Goal: Transaction & Acquisition: Purchase product/service

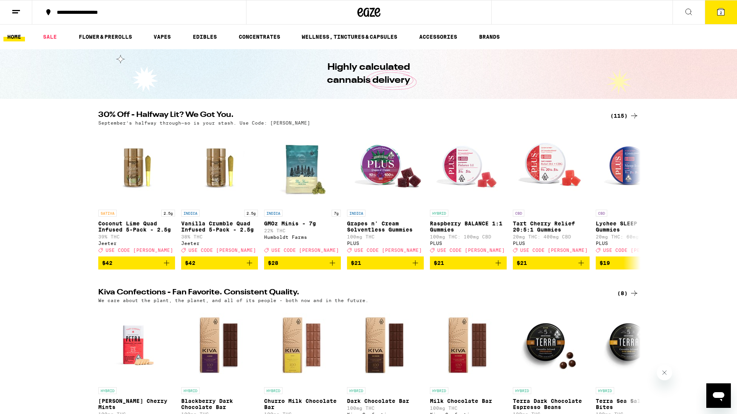
click at [720, 12] on span "2" at bounding box center [721, 12] width 2 height 5
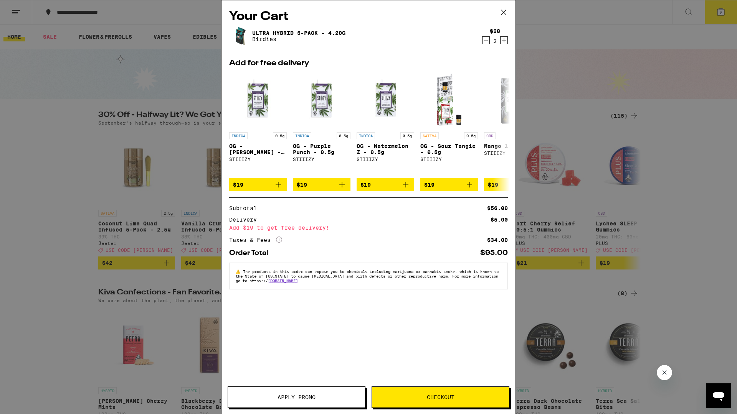
click at [439, 396] on span "Checkout" at bounding box center [441, 397] width 28 height 5
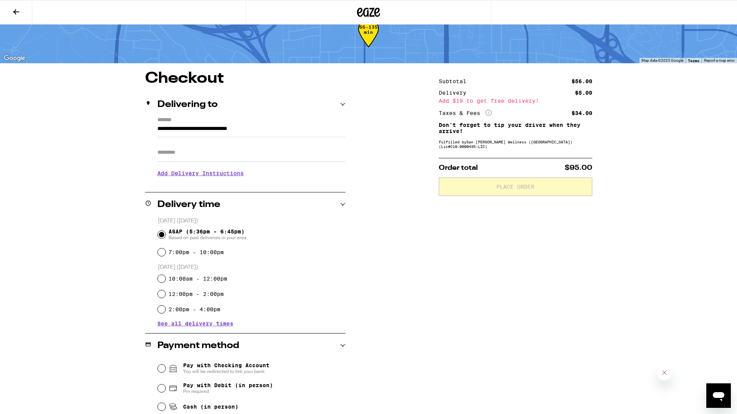
scroll to position [84, 0]
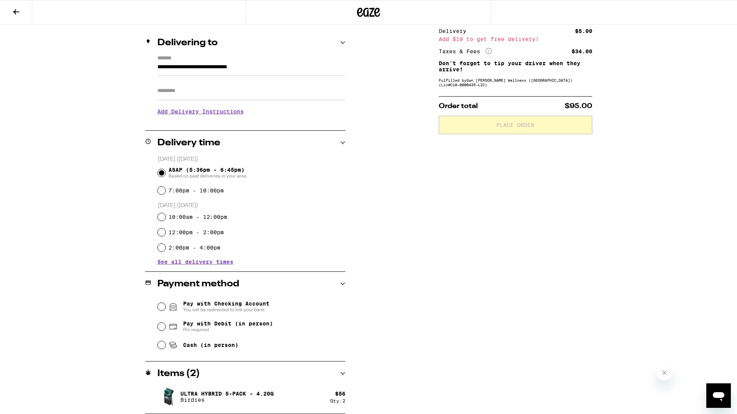
click at [165, 331] on div "Pay with Debit (in person) Pin required" at bounding box center [252, 327] width 188 height 20
drag, startPoint x: 162, startPoint y: 329, endPoint x: 165, endPoint y: 329, distance: 3.9
click at [162, 329] on input "Pay with Debit (in person) Pin required" at bounding box center [162, 327] width 8 height 8
radio input "true"
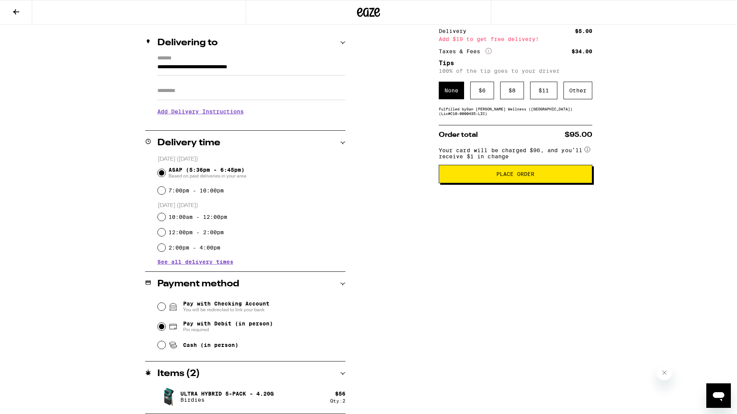
click at [520, 177] on span "Place Order" at bounding box center [515, 174] width 38 height 5
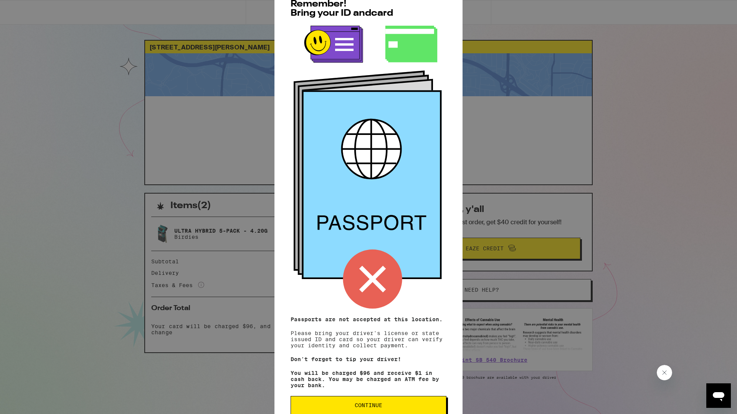
scroll to position [20, 0]
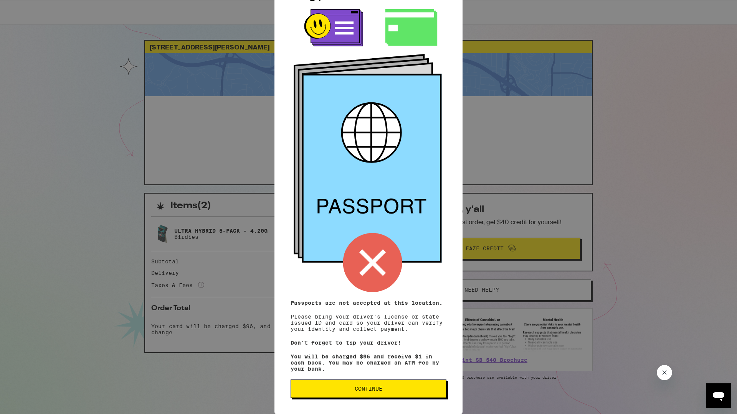
click at [379, 387] on span "Continue" at bounding box center [369, 388] width 28 height 5
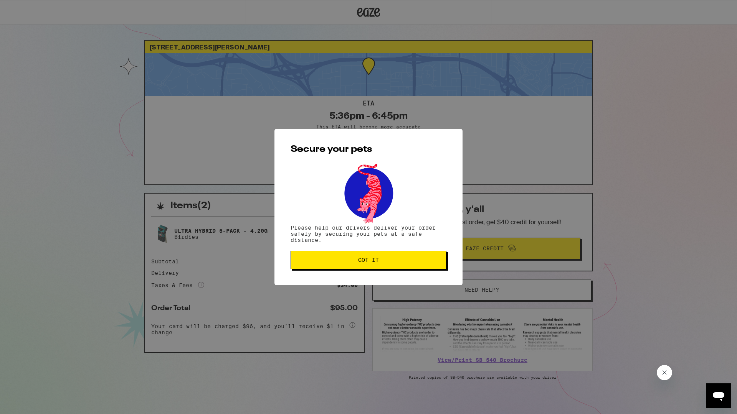
click at [343, 263] on span "Got it" at bounding box center [368, 260] width 143 height 5
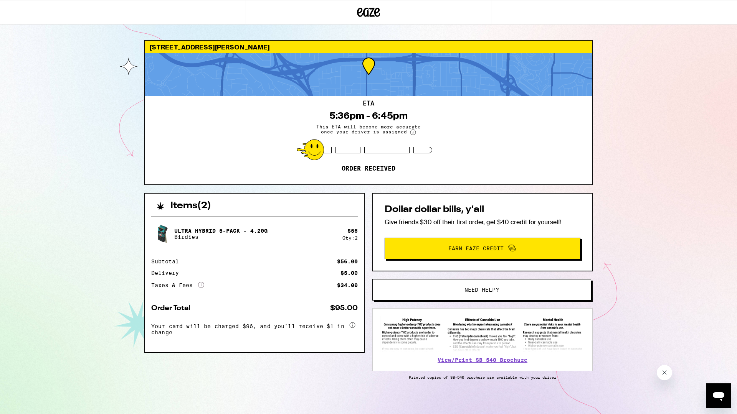
drag, startPoint x: 182, startPoint y: 210, endPoint x: 190, endPoint y: 210, distance: 8.1
click at [182, 211] on div "Ultra Hybrid 5-Pack - 4.20g Birdies $ 56 Qty: 2 Subtotal $56.00 Delivery $5.00 …" at bounding box center [254, 282] width 219 height 142
click at [238, 50] on div "[STREET_ADDRESS][PERSON_NAME]" at bounding box center [368, 47] width 447 height 13
click at [383, 117] on div "5:36pm - 6:45pm" at bounding box center [368, 116] width 78 height 11
click at [246, 50] on div "[STREET_ADDRESS][PERSON_NAME]" at bounding box center [368, 47] width 447 height 13
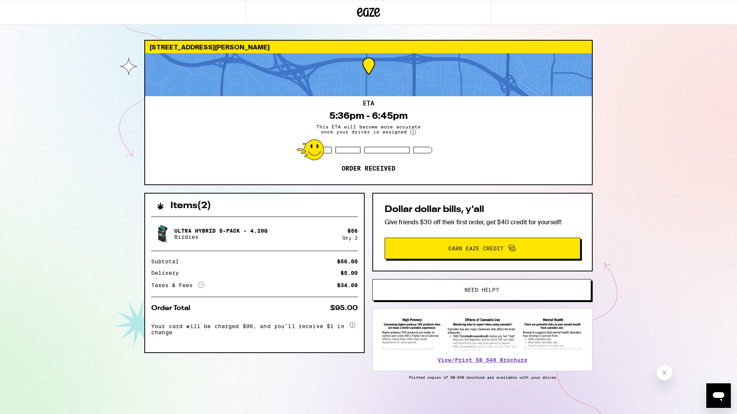
click at [241, 50] on div "[STREET_ADDRESS][PERSON_NAME]" at bounding box center [368, 47] width 447 height 13
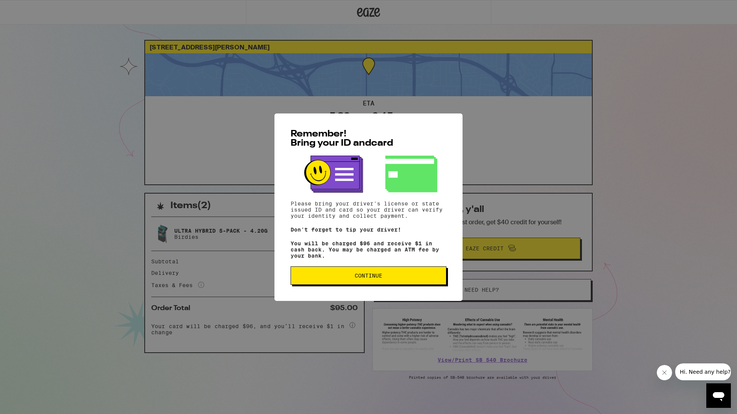
click at [392, 278] on span "Continue" at bounding box center [368, 275] width 143 height 5
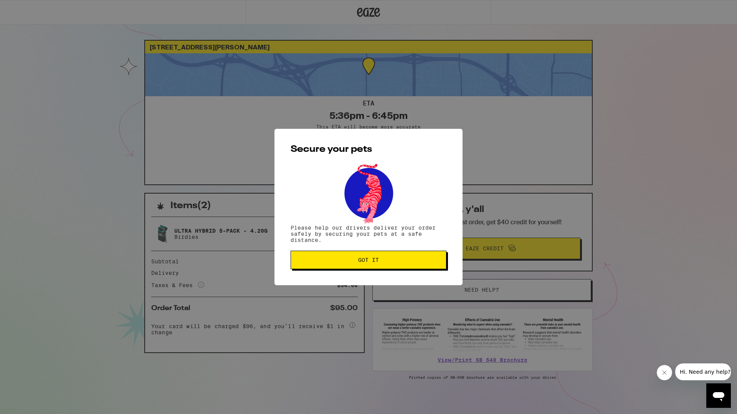
click at [379, 266] on button "Got it" at bounding box center [369, 260] width 156 height 18
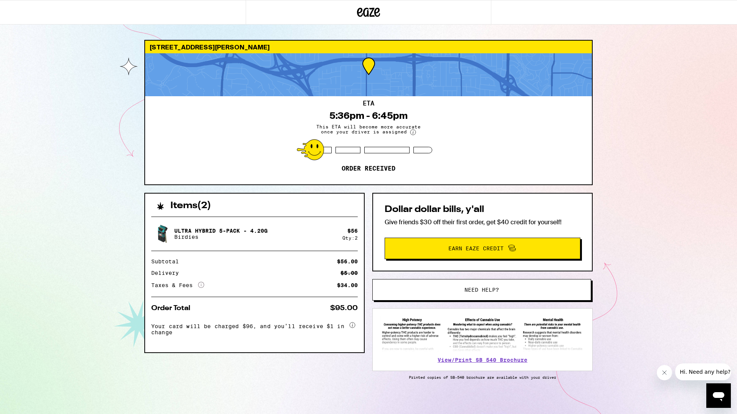
click at [274, 164] on div "ETA 5:36pm - 6:45pm This ETA will become more accurate once your driver is assi…" at bounding box center [368, 140] width 447 height 88
click at [303, 223] on div "Ultra Hybrid 5-Pack - 4.20g Birdies" at bounding box center [246, 233] width 191 height 21
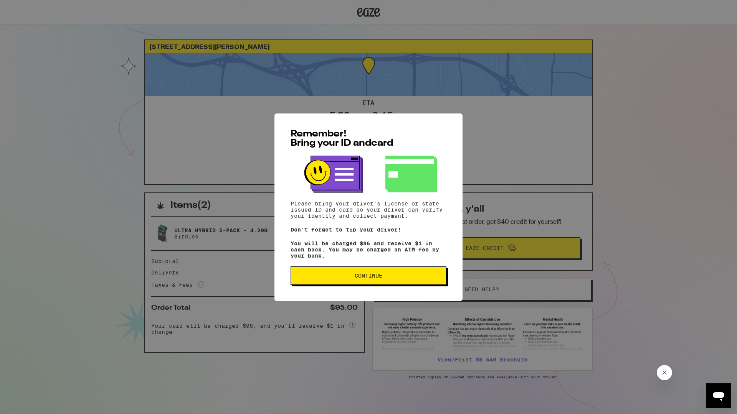
click at [403, 276] on span "Continue" at bounding box center [368, 275] width 143 height 5
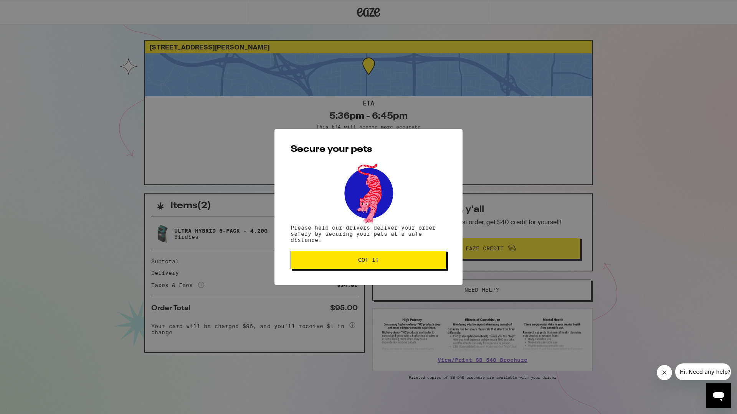
click at [385, 265] on button "Got it" at bounding box center [369, 260] width 156 height 18
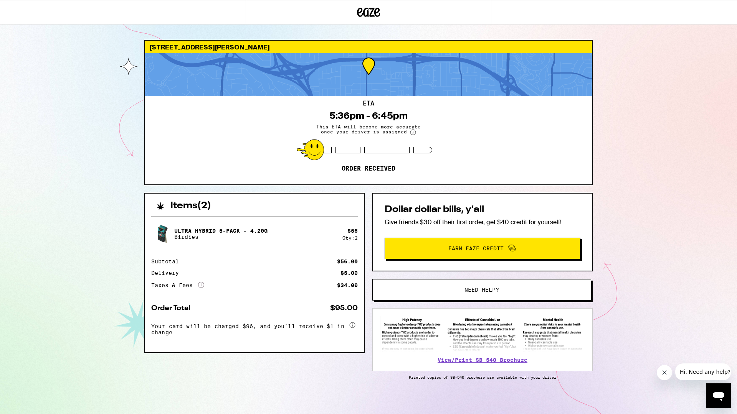
click at [508, 113] on div "ETA 5:36pm - 6:45pm This ETA will become more accurate once your driver is assi…" at bounding box center [368, 140] width 447 height 88
click at [237, 96] on div "ETA 5:36pm - 6:45pm This ETA will become more accurate once your driver is assi…" at bounding box center [368, 140] width 447 height 88
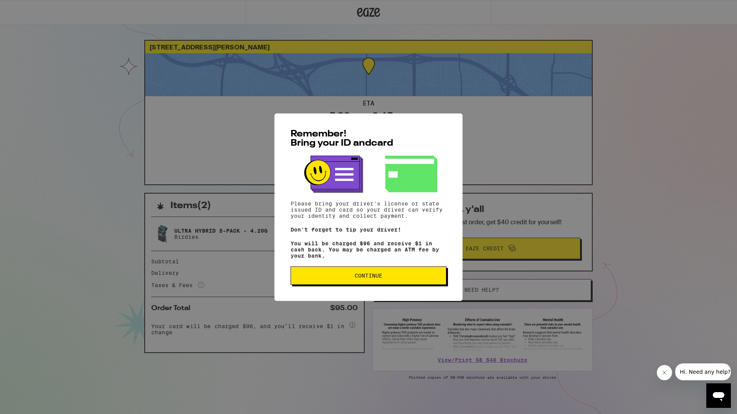
click at [368, 270] on button "Continue" at bounding box center [369, 276] width 156 height 18
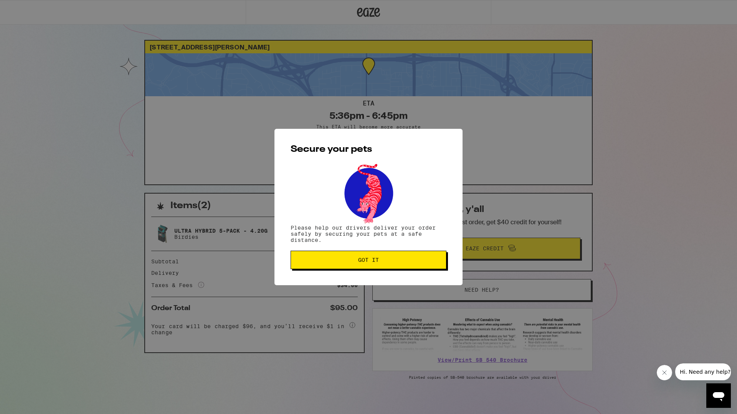
click at [399, 263] on span "Got it" at bounding box center [368, 260] width 143 height 5
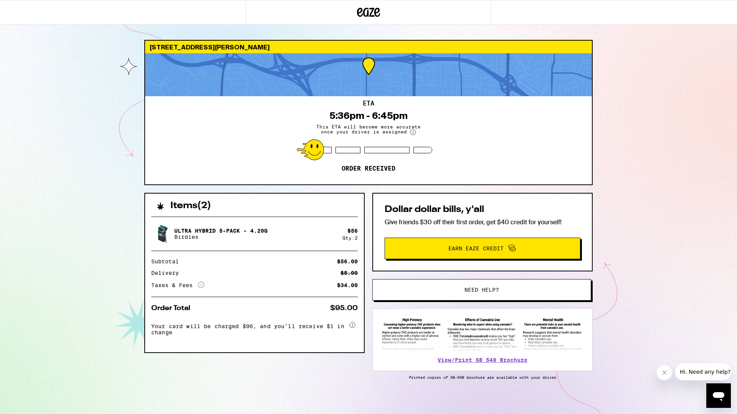
click at [374, 166] on p "Order received" at bounding box center [369, 169] width 54 height 8
